Goal: Answer question/provide support

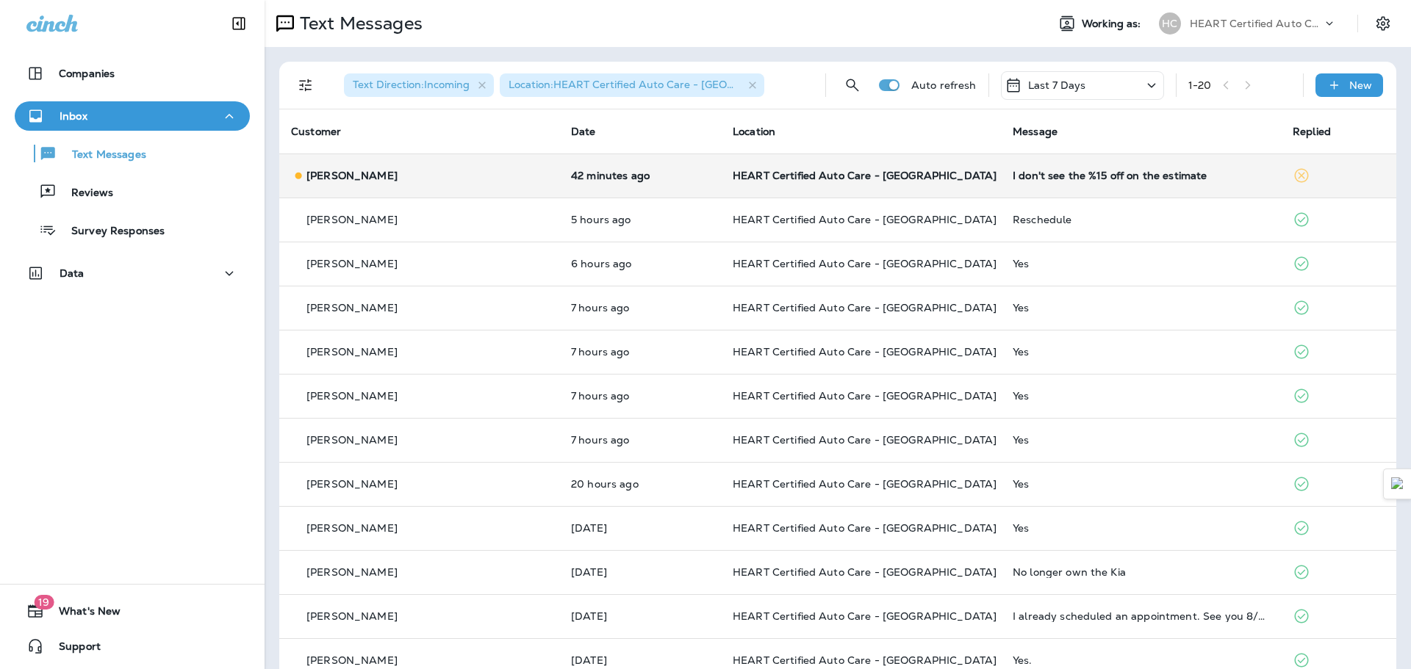
click at [1094, 177] on div "I don't see the %15 off on the estimate" at bounding box center [1141, 176] width 256 height 12
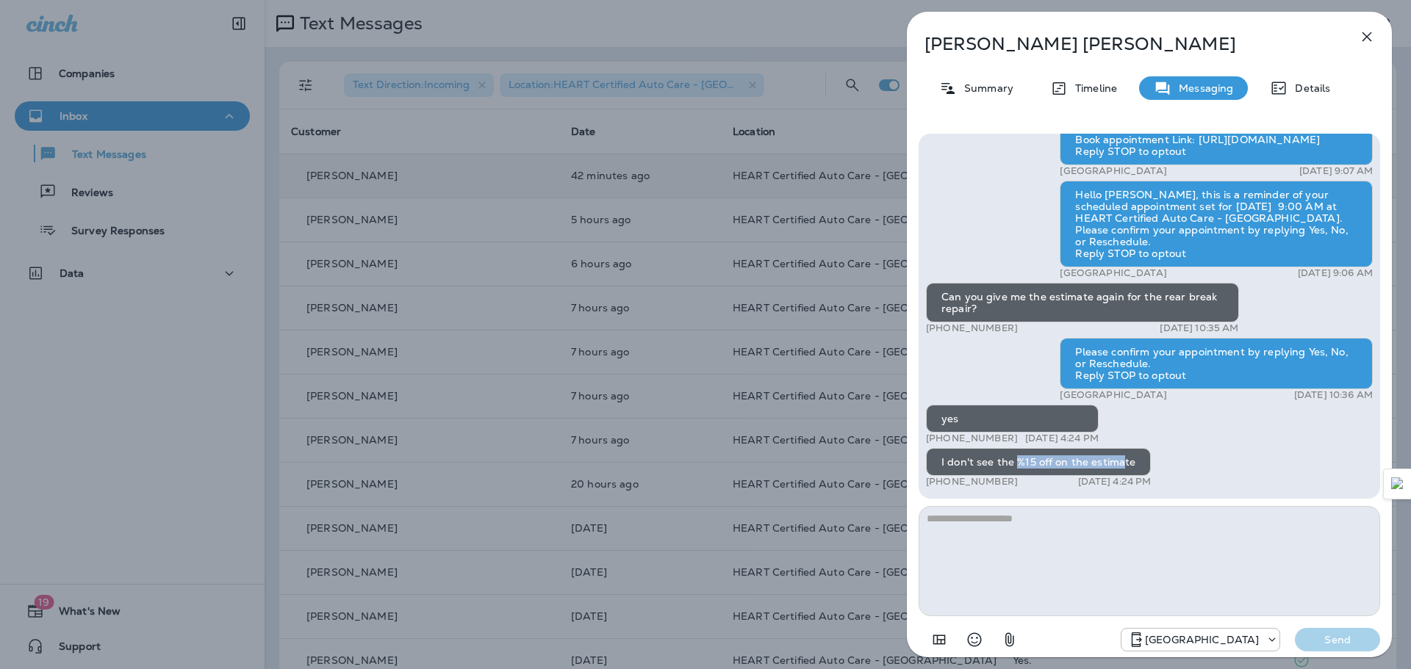
drag, startPoint x: 1013, startPoint y: 461, endPoint x: 1122, endPoint y: 461, distance: 108.7
click at [1122, 461] on div "I don't see the %15 off on the estimate" at bounding box center [1038, 462] width 225 height 28
click at [1018, 536] on textarea at bounding box center [1148, 561] width 461 height 110
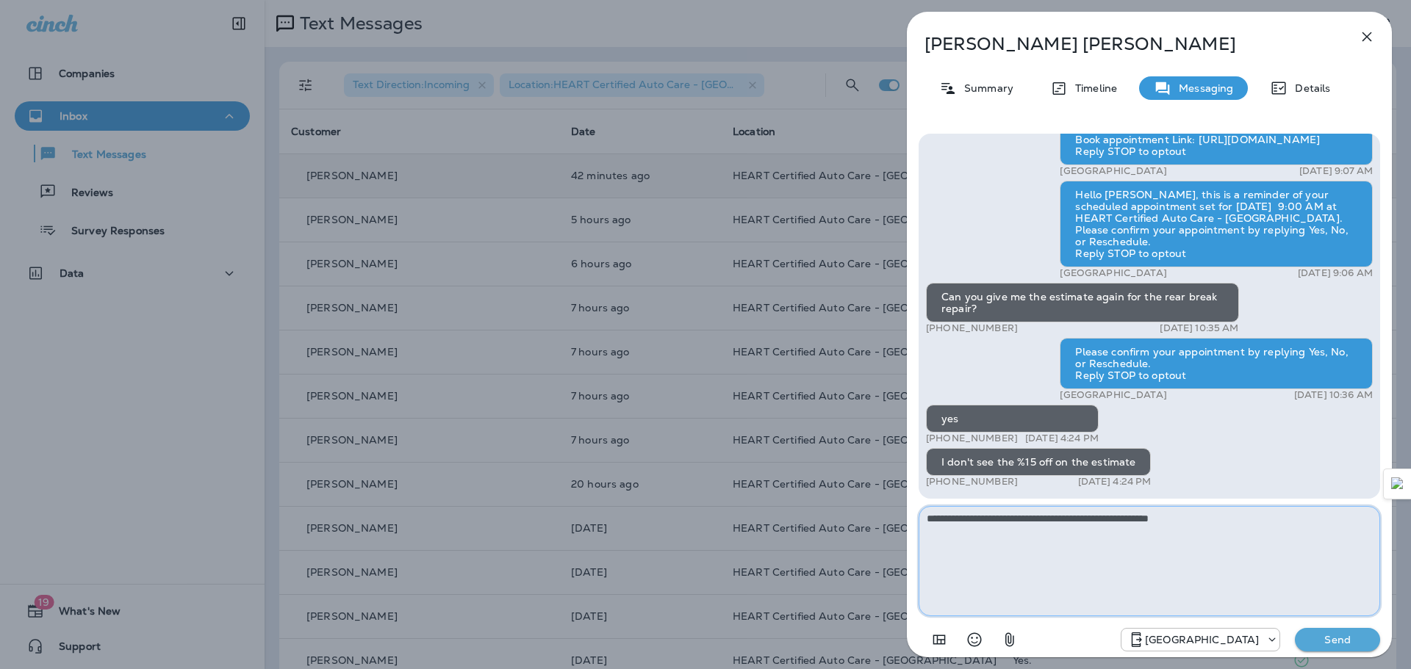
type textarea "**********"
click at [1318, 632] on button "Send" at bounding box center [1337, 640] width 85 height 24
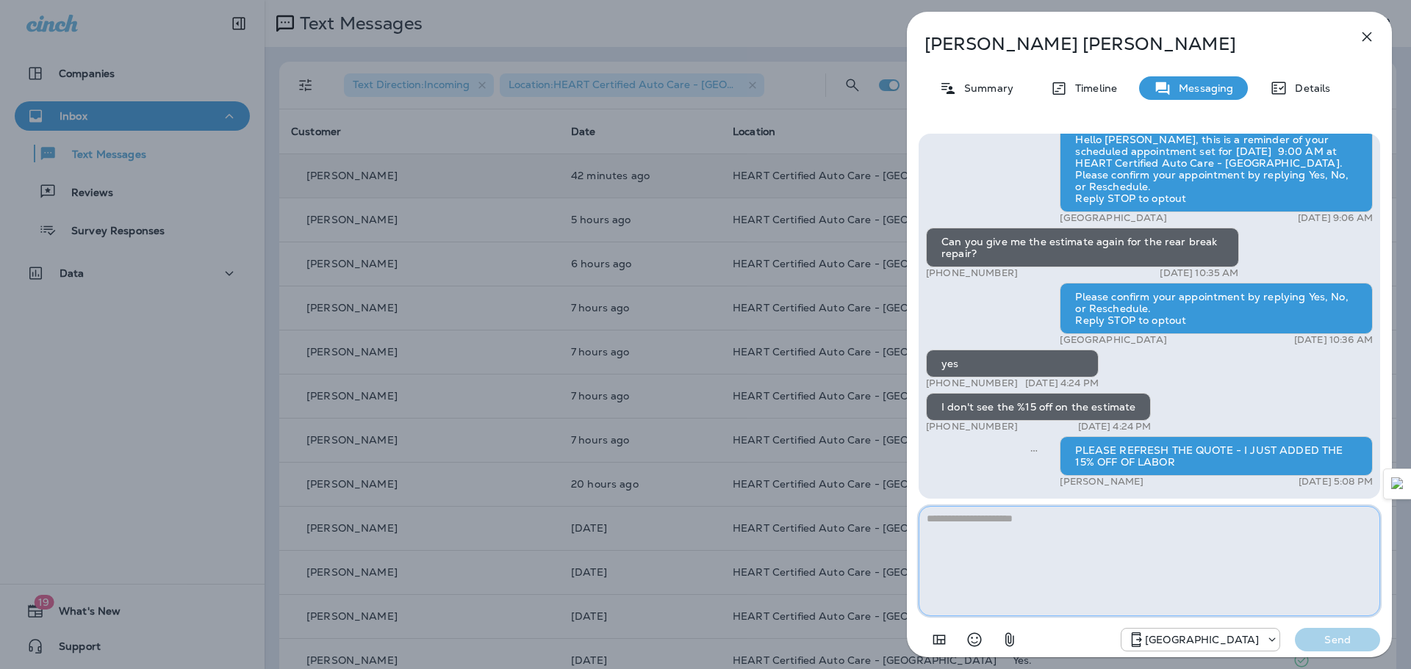
click at [1176, 527] on textarea at bounding box center [1148, 561] width 461 height 110
type textarea "**********"
click at [1364, 627] on div "Northbrook Send" at bounding box center [1148, 635] width 461 height 38
click at [1369, 630] on button "Send" at bounding box center [1337, 640] width 85 height 24
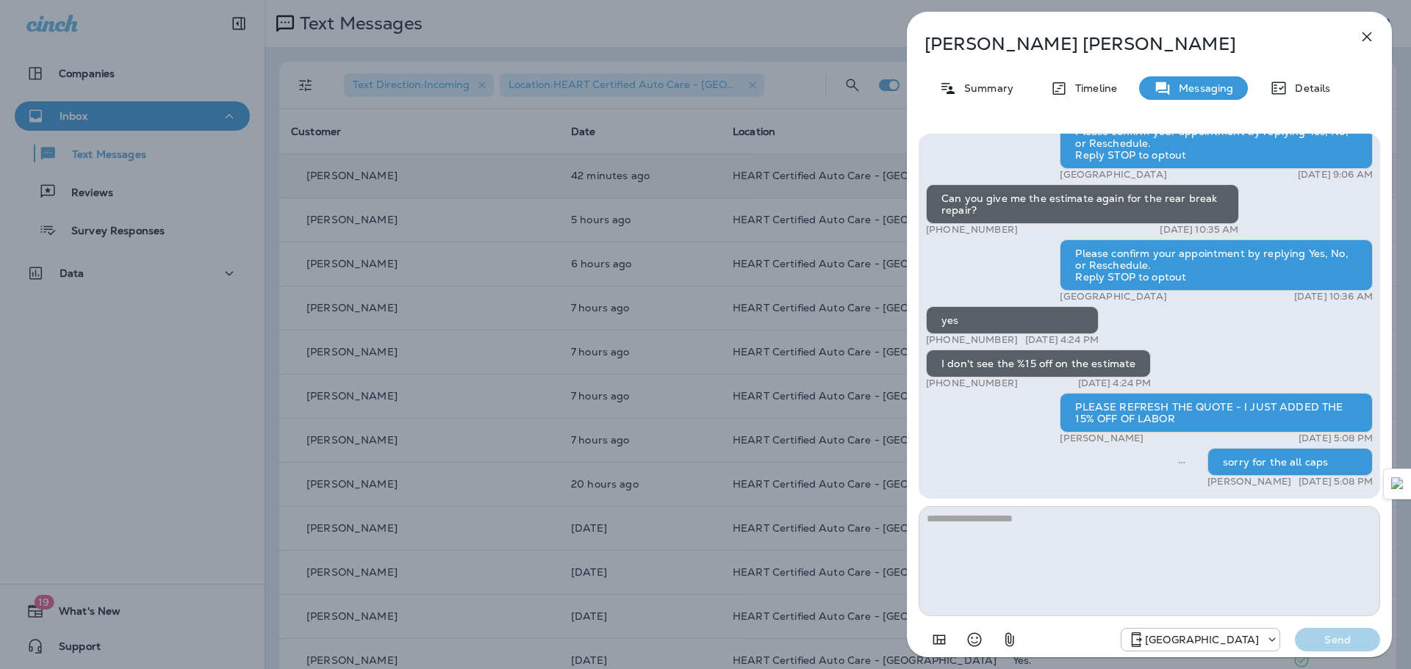
click at [1366, 37] on icon "button" at bounding box center [1367, 37] width 10 height 10
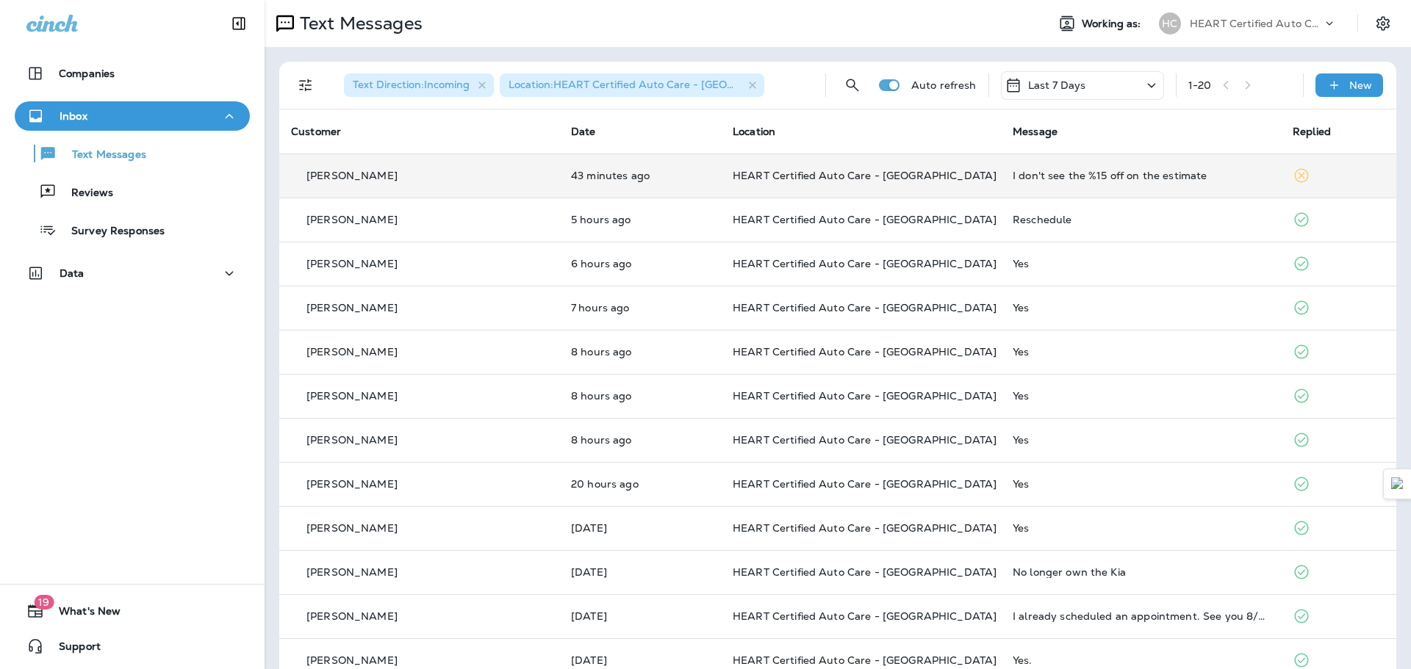
click at [1060, 183] on td "I don't see the %15 off on the estimate" at bounding box center [1141, 176] width 280 height 44
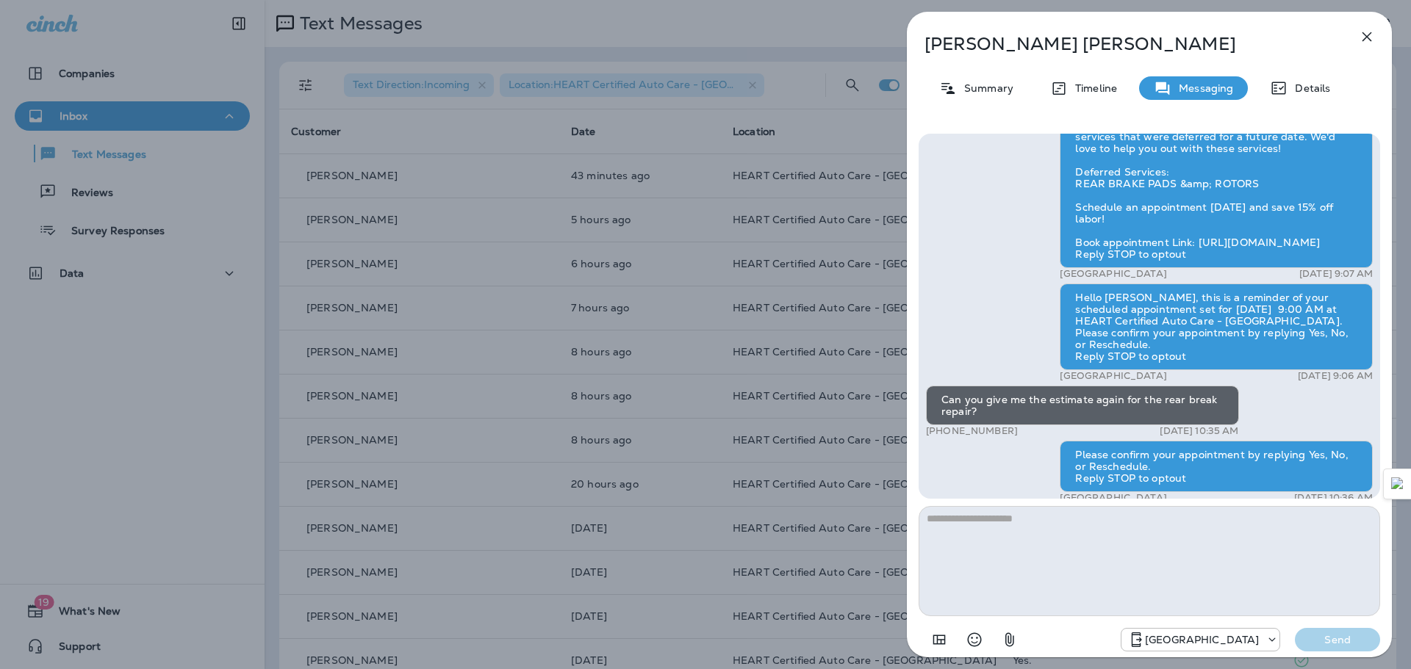
scroll to position [-220, 0]
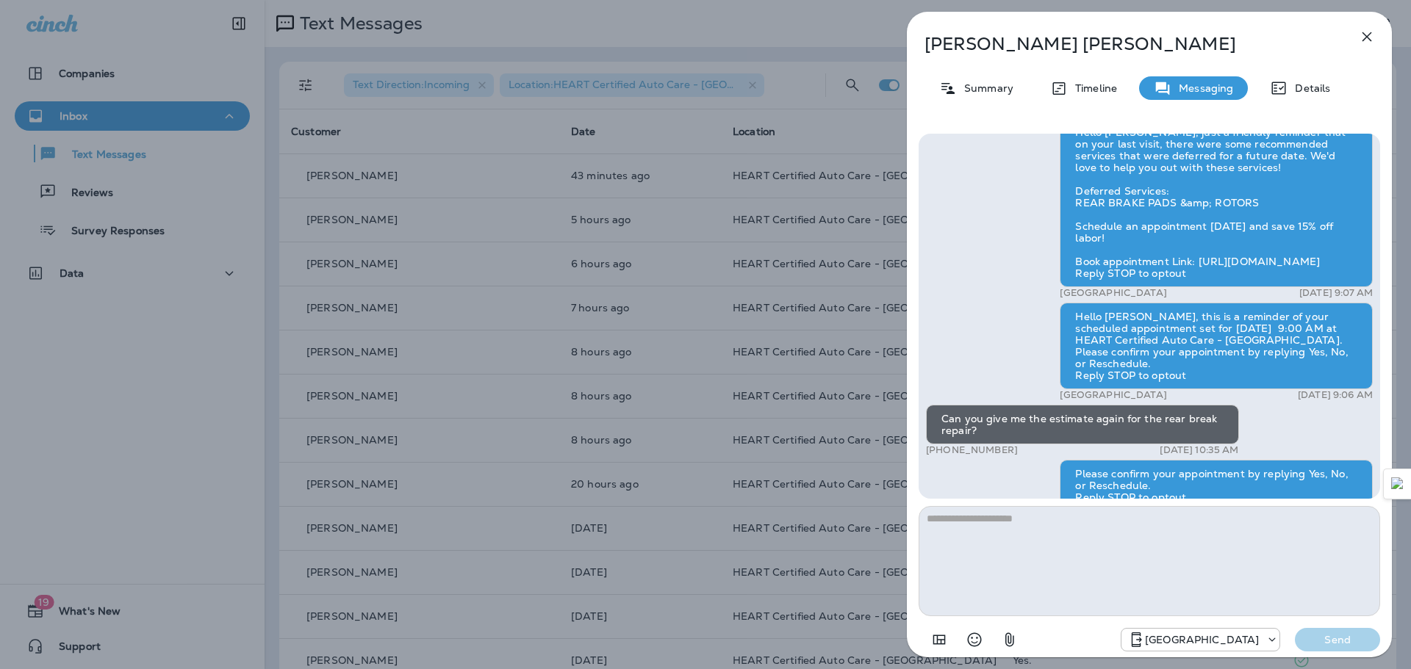
click at [1361, 35] on icon "button" at bounding box center [1367, 37] width 18 height 18
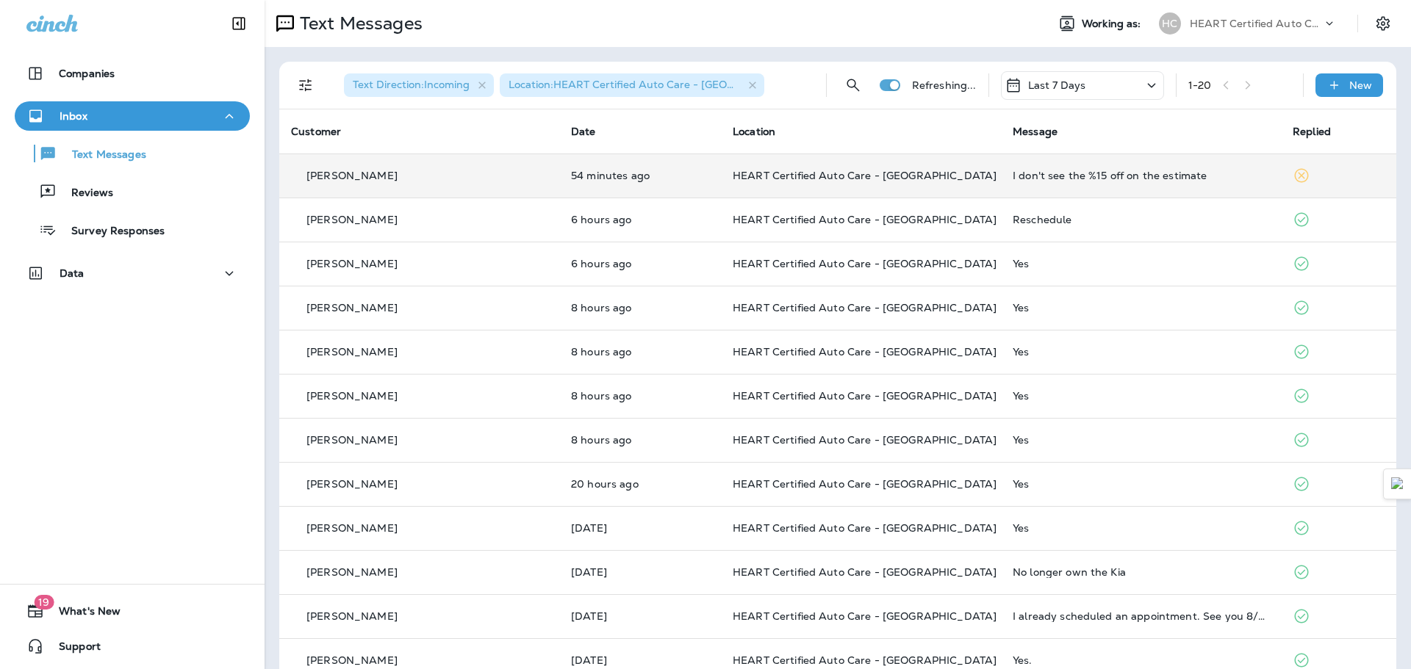
click at [1086, 185] on td "I don't see the %15 off on the estimate" at bounding box center [1141, 176] width 280 height 44
